Goal: Task Accomplishment & Management: Complete application form

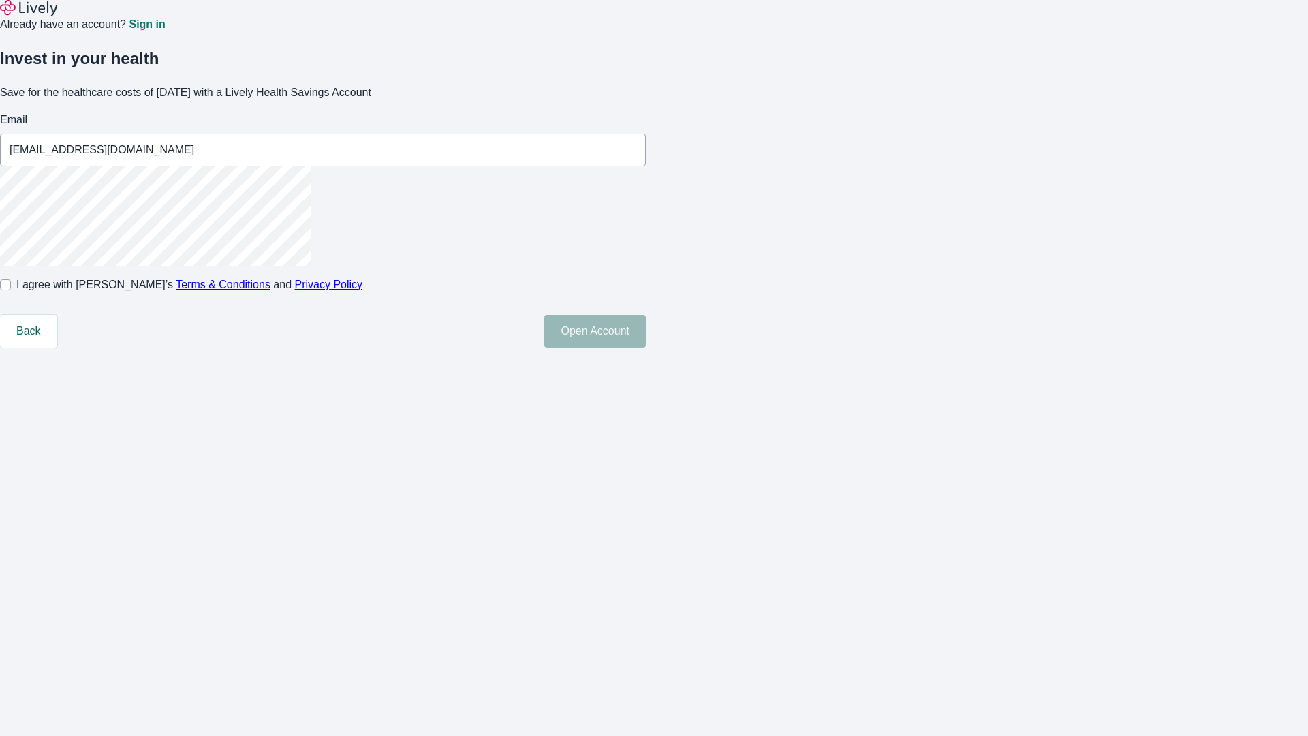
click at [11, 290] on input "I agree with Lively’s Terms & Conditions and Privacy Policy" at bounding box center [5, 284] width 11 height 11
checkbox input "true"
click at [646, 348] on button "Open Account" at bounding box center [595, 331] width 102 height 33
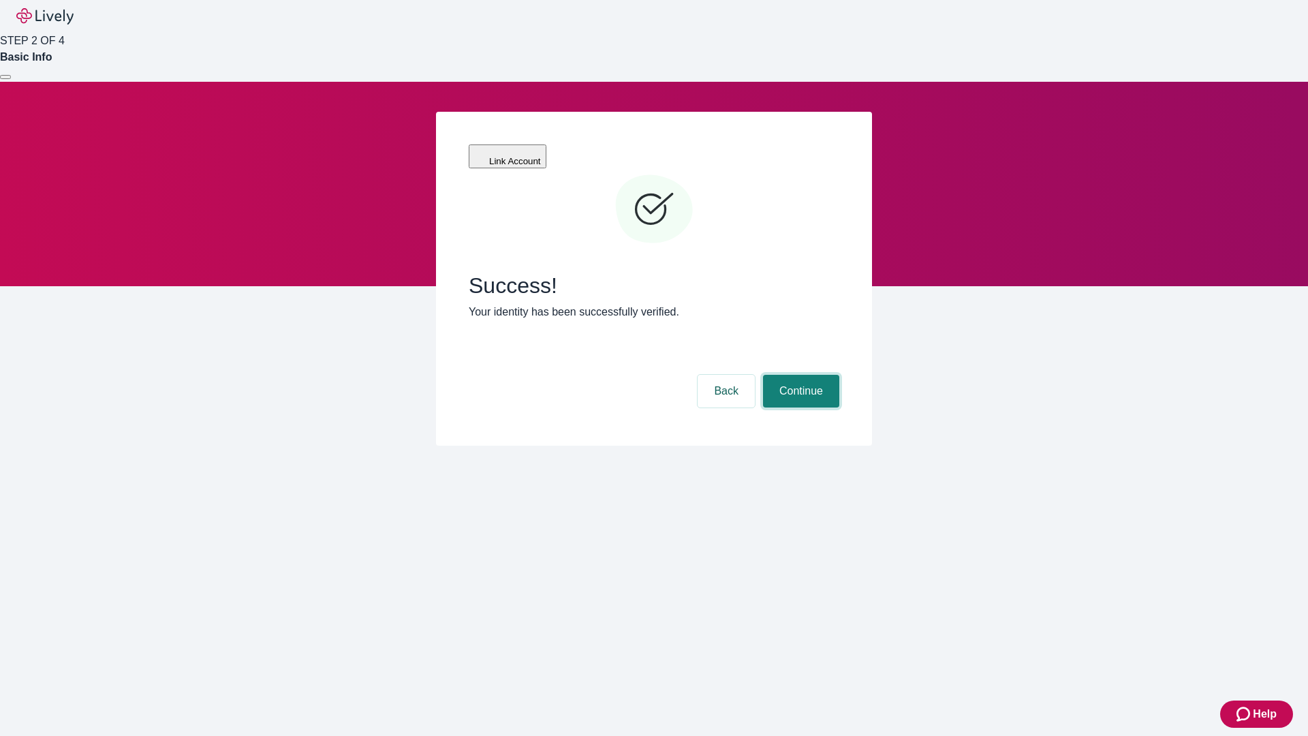
click at [799, 375] on button "Continue" at bounding box center [801, 391] width 76 height 33
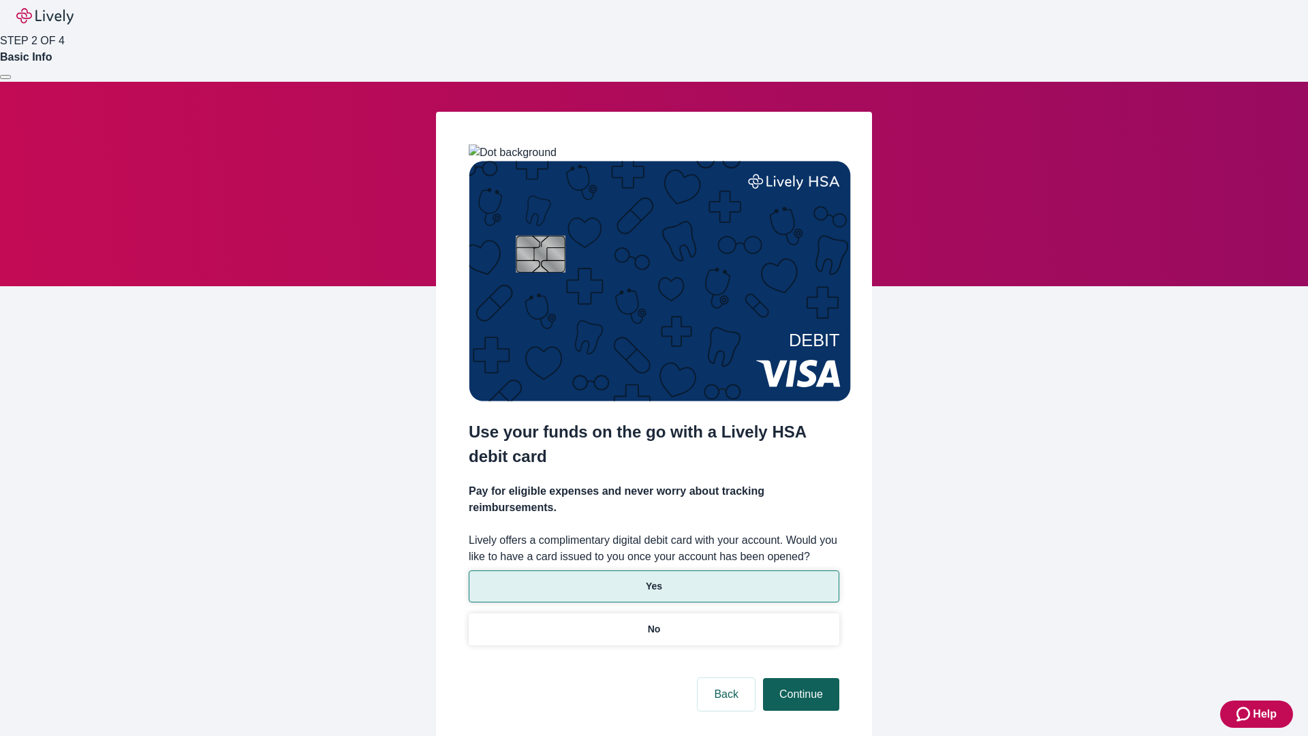
click at [654, 622] on p "No" at bounding box center [654, 629] width 13 height 14
click at [799, 678] on button "Continue" at bounding box center [801, 694] width 76 height 33
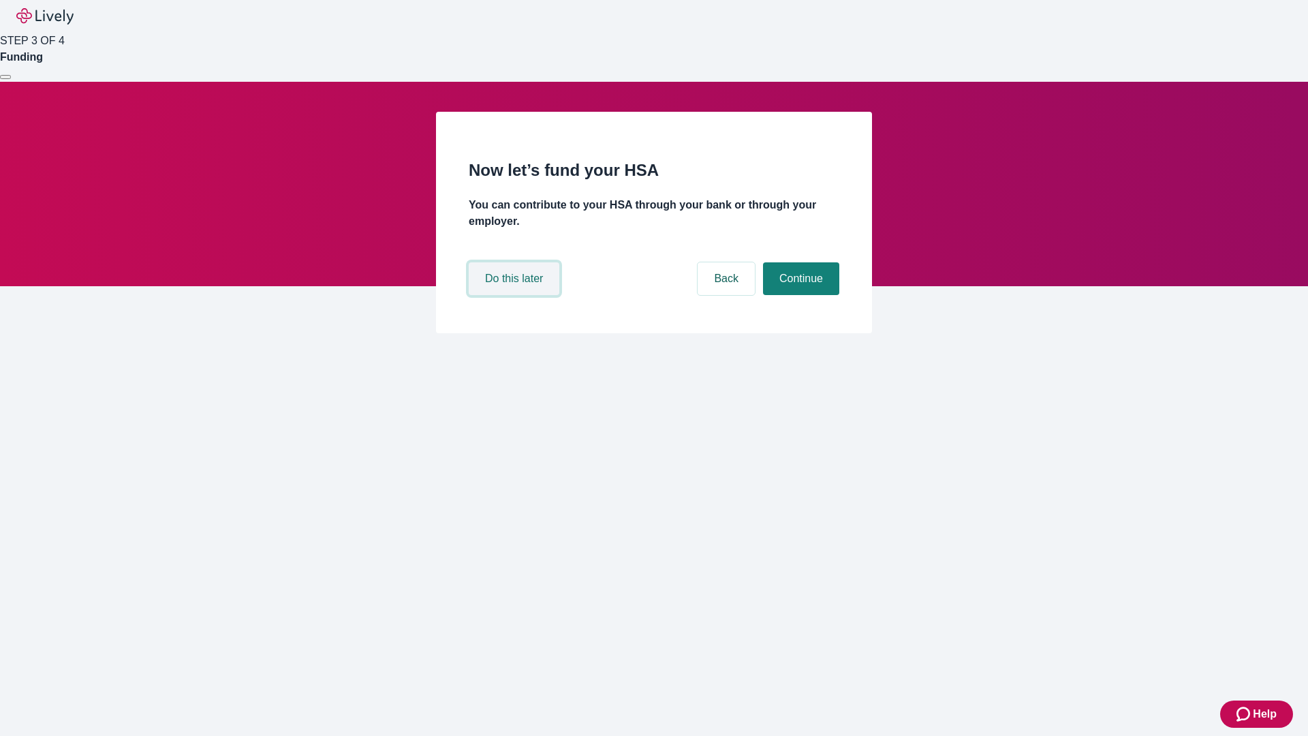
click at [516, 295] on button "Do this later" at bounding box center [514, 278] width 91 height 33
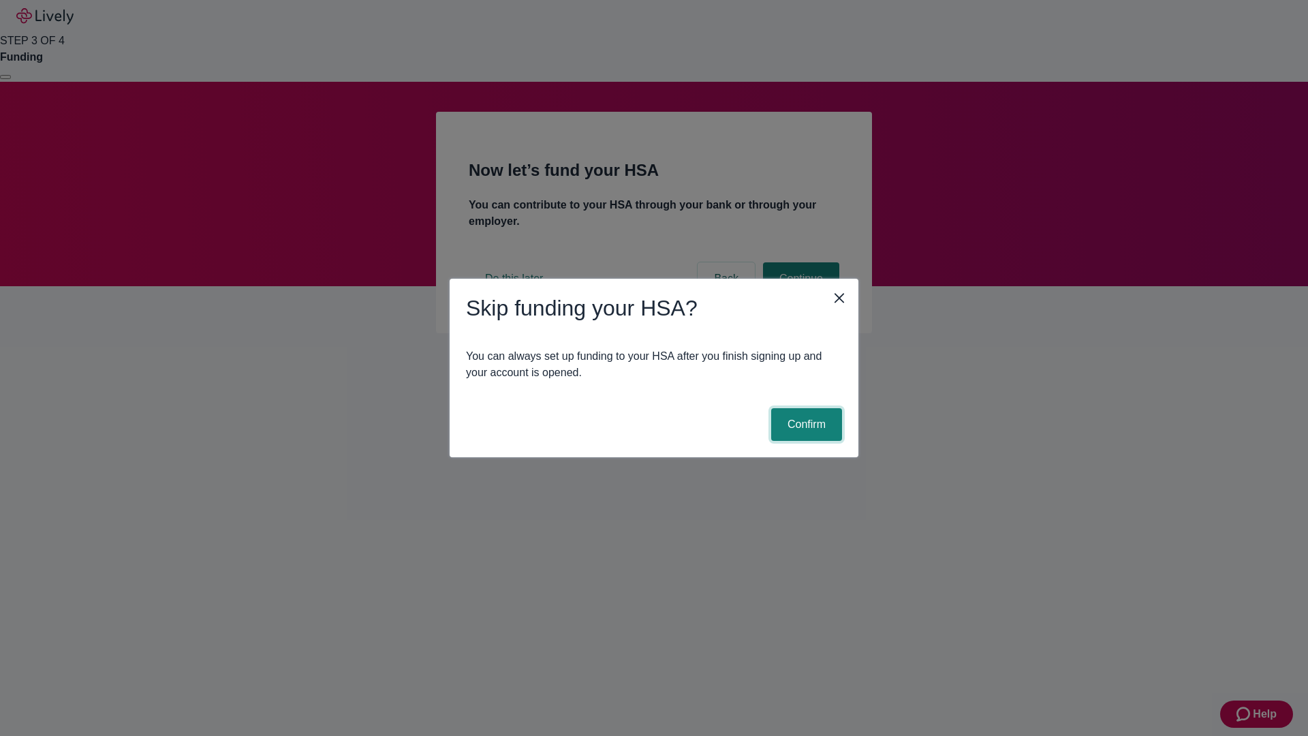
click at [805, 425] on button "Confirm" at bounding box center [806, 424] width 71 height 33
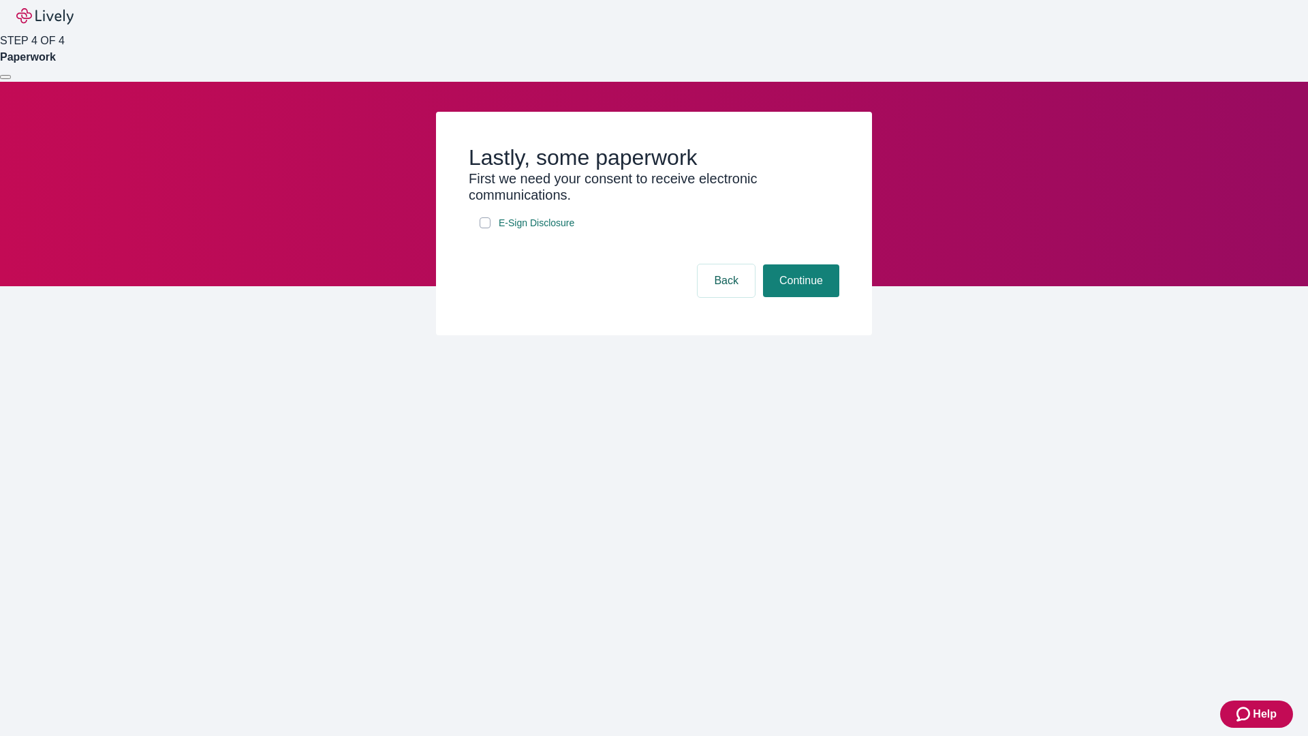
click at [485, 228] on input "E-Sign Disclosure" at bounding box center [485, 222] width 11 height 11
checkbox input "true"
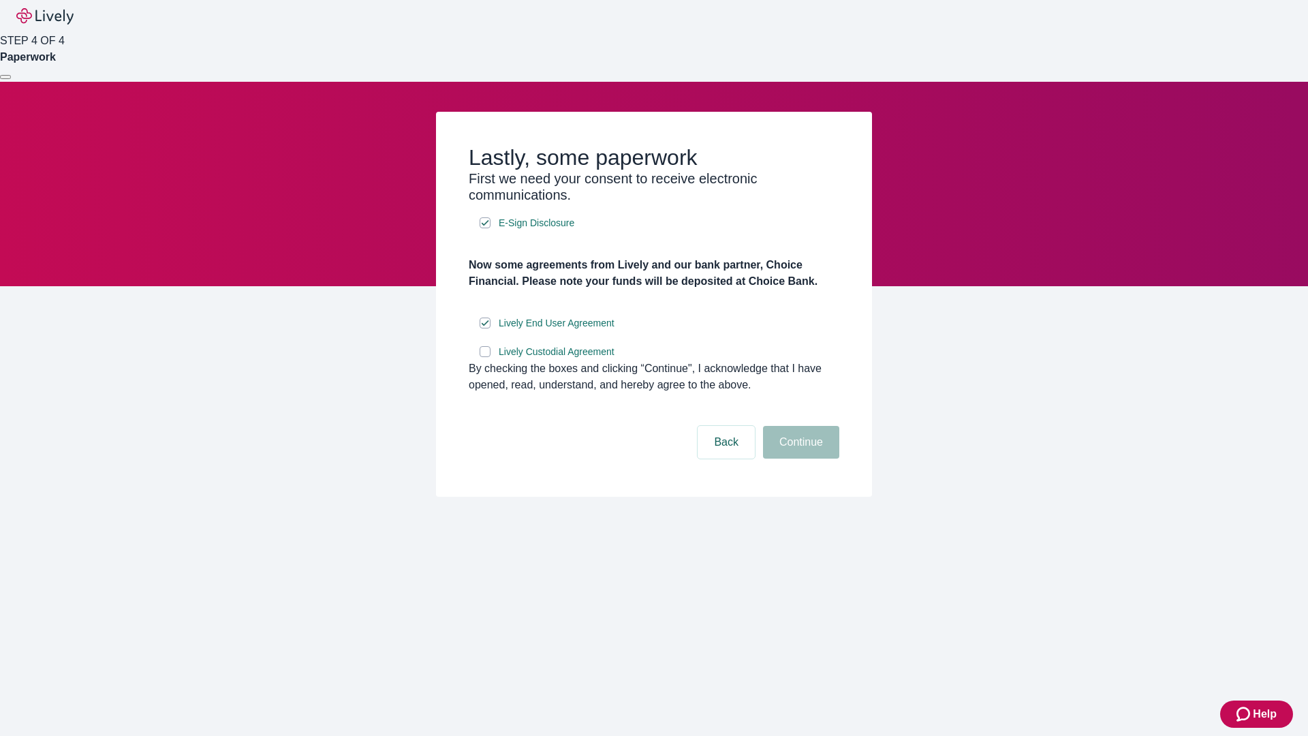
click at [485, 357] on input "Lively Custodial Agreement" at bounding box center [485, 351] width 11 height 11
checkbox input "true"
click at [799, 459] on button "Continue" at bounding box center [801, 442] width 76 height 33
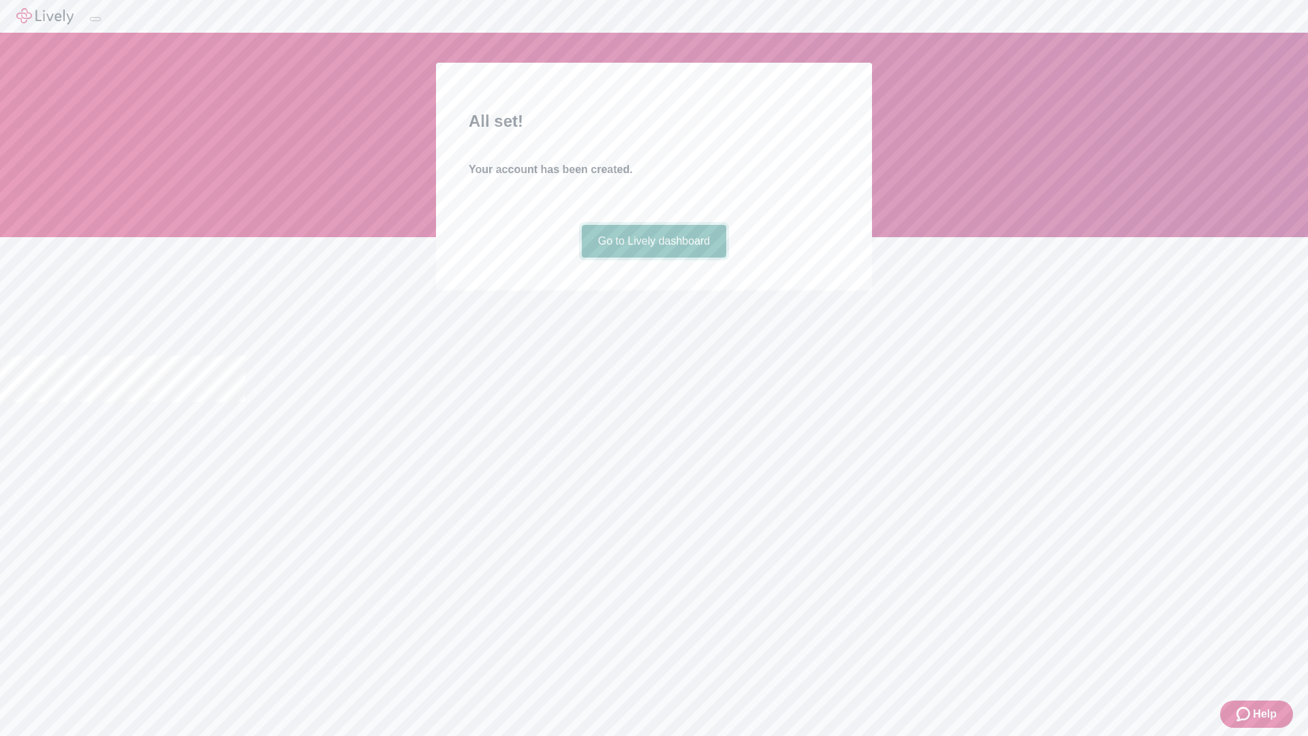
click at [654, 258] on link "Go to Lively dashboard" at bounding box center [654, 241] width 145 height 33
